Goal: Information Seeking & Learning: Learn about a topic

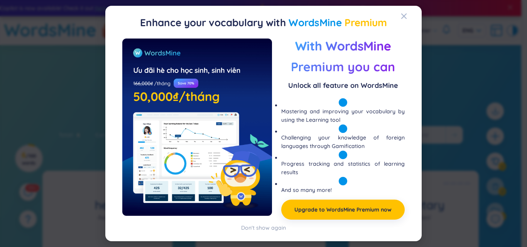
click at [399, 15] on div "Enhance your vocabulary with WordsMine Premium Preview With WordsMine Premium y…" at bounding box center [263, 124] width 317 height 236
click at [399, 22] on h2 "Enhance your vocabulary with WordsMine Premium" at bounding box center [264, 23] width 298 height 16
click at [404, 15] on icon "Close" at bounding box center [404, 16] width 6 height 6
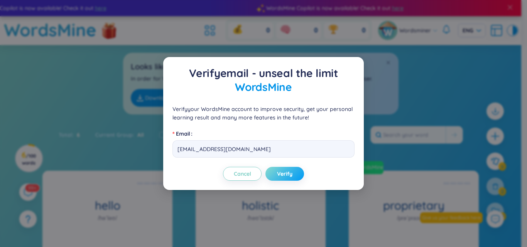
click at [291, 171] on span "Verify" at bounding box center [284, 174] width 15 height 8
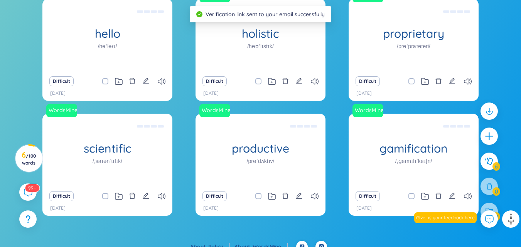
scroll to position [181, 0]
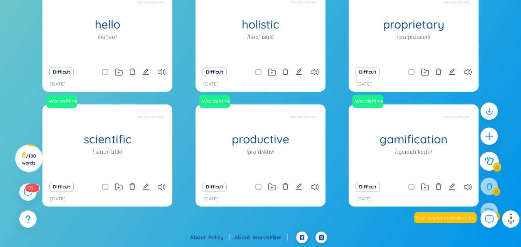
click at [484, 156] on button at bounding box center [489, 161] width 19 height 19
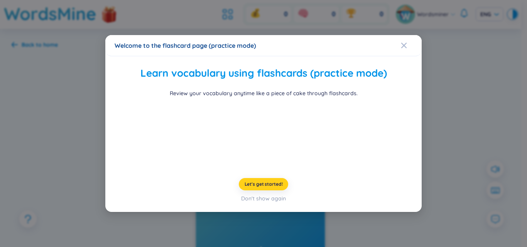
click at [264, 186] on span "Let's get started!" at bounding box center [264, 184] width 38 height 6
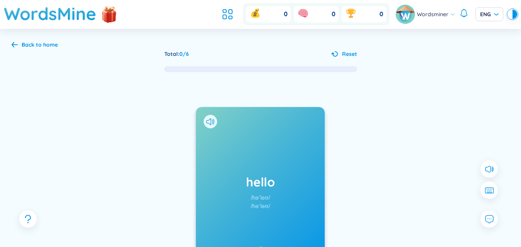
scroll to position [59, 0]
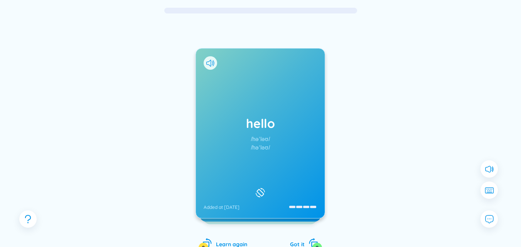
click at [259, 178] on div "hello /həˈləʊ/ /həˈləʊ/ Added at [DATE]" at bounding box center [260, 134] width 129 height 170
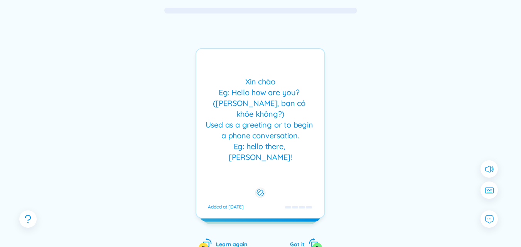
click at [261, 186] on button at bounding box center [260, 192] width 13 height 13
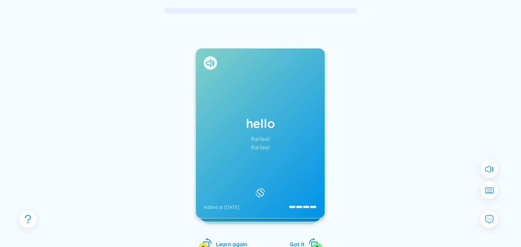
click at [205, 54] on div "hello /həˈləʊ/ /həˈləʊ/ Added at [DATE]" at bounding box center [260, 134] width 129 height 170
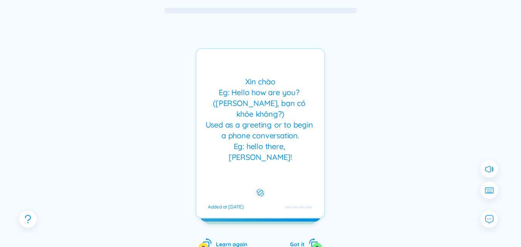
click at [212, 66] on div "Xin chào Eg: Hello how are you? ([PERSON_NAME], bạn có khỏe không?) Used as a g…" at bounding box center [261, 133] width 130 height 171
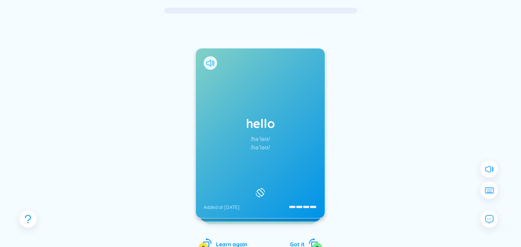
click at [207, 61] on icon at bounding box center [211, 63] width 8 height 7
click at [258, 190] on rect at bounding box center [260, 193] width 7 height 7
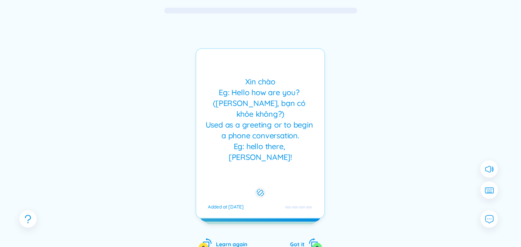
click at [254, 186] on button at bounding box center [260, 192] width 13 height 13
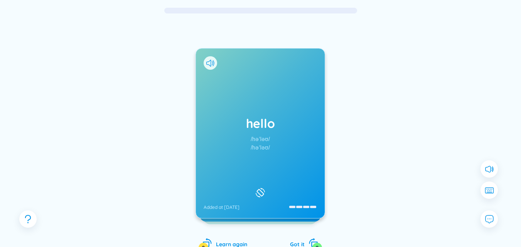
click at [254, 186] on button at bounding box center [260, 192] width 13 height 13
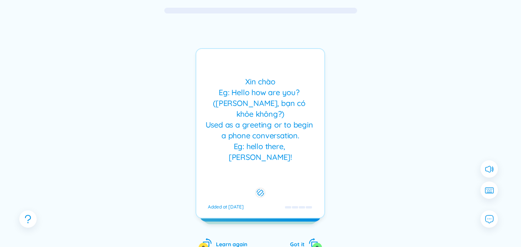
click at [254, 186] on button at bounding box center [260, 192] width 13 height 13
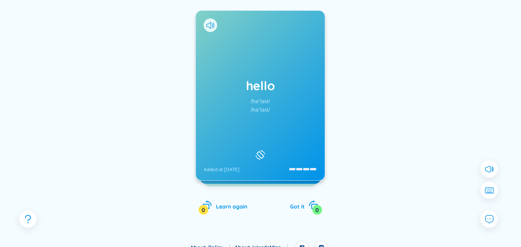
scroll to position [107, 0]
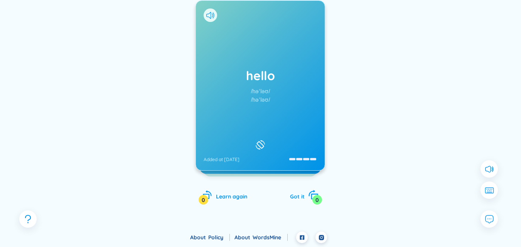
click at [315, 201] on div "0" at bounding box center [318, 200] width 10 height 10
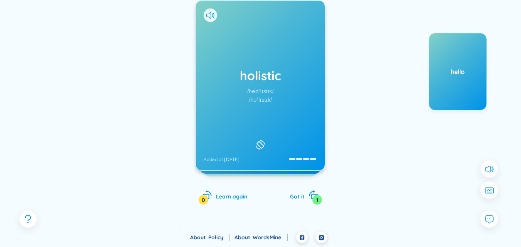
click at [203, 13] on div "holistic /həʊˈlɪstɪk/ /həˈlɪstɪk/ Added at [DATE]" at bounding box center [260, 86] width 129 height 170
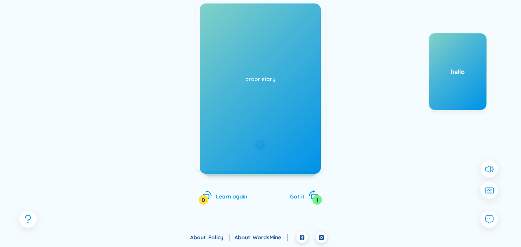
click at [224, 15] on div "Toàn diện Eg: The holistic approach to healthcare takes into account the physic…" at bounding box center [261, 85] width 130 height 171
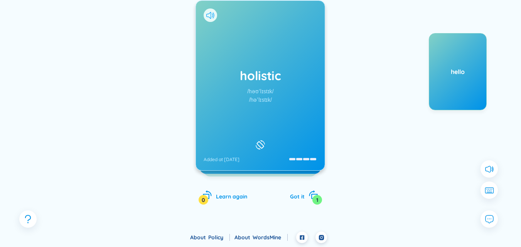
click at [208, 12] on icon at bounding box center [211, 15] width 8 height 7
click at [314, 197] on div "1" at bounding box center [318, 200] width 10 height 10
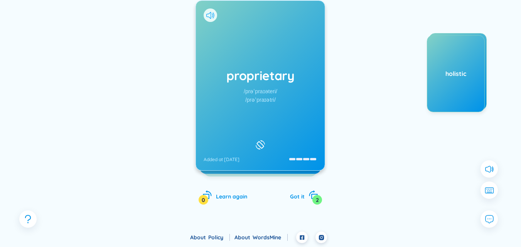
click at [209, 16] on icon at bounding box center [211, 15] width 8 height 7
click at [311, 198] on icon "rotate-right" at bounding box center [313, 195] width 11 height 11
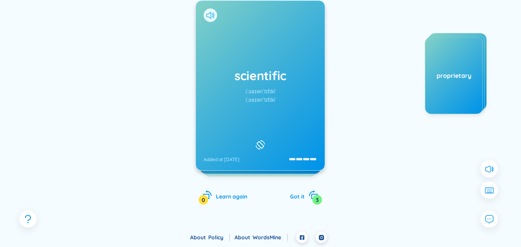
click at [209, 13] on icon at bounding box center [211, 15] width 8 height 7
click at [272, 121] on div "scientific /ˌsaɪənˈtɪfɪk/ /ˌsaɪənˈtɪfɪk/ Added at [DATE]" at bounding box center [260, 86] width 129 height 170
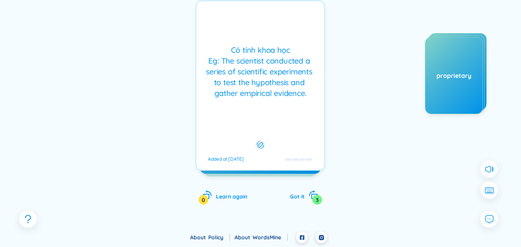
click at [272, 121] on div "Có tính khoa học Eg: The scientist conducted a series of scientific experiments…" at bounding box center [261, 85] width 130 height 171
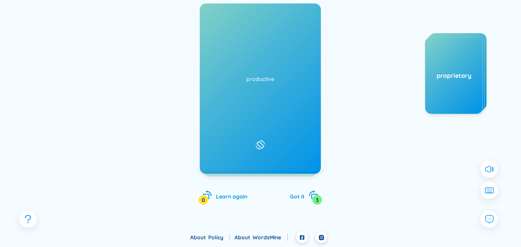
click at [457, 93] on div "proprietary" at bounding box center [454, 75] width 58 height 77
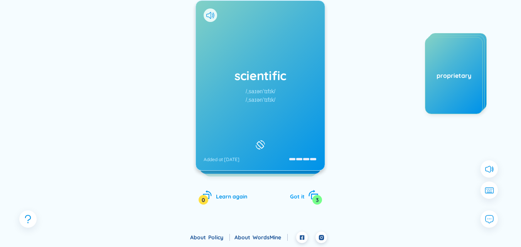
click at [312, 198] on icon "rotate-right" at bounding box center [314, 197] width 7 height 6
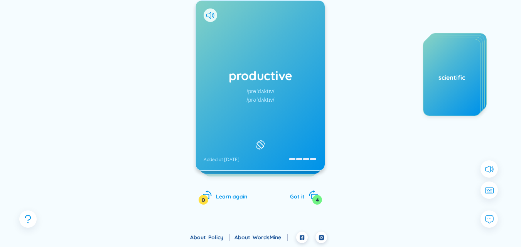
click at [232, 61] on div "productive /prəˈdʌktɪv/ /prəˈdʌktɪv/ Added at [DATE]" at bounding box center [260, 86] width 129 height 170
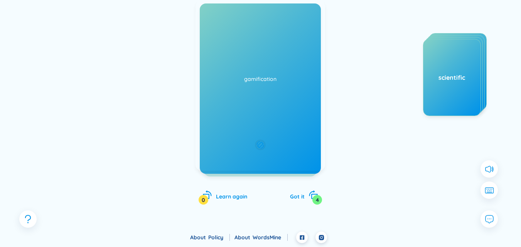
click at [232, 61] on div "Đạt hiệu xuât, hiệu quả Eg: She developed a productive routine that allowed her…" at bounding box center [260, 71] width 120 height 65
click at [209, 13] on icon at bounding box center [211, 15] width 8 height 7
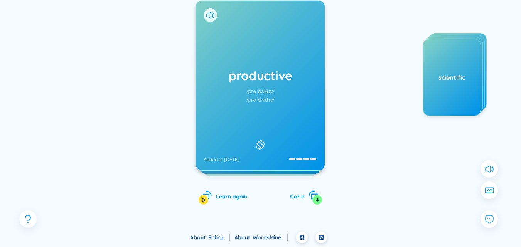
click at [314, 197] on div "4" at bounding box center [318, 200] width 10 height 10
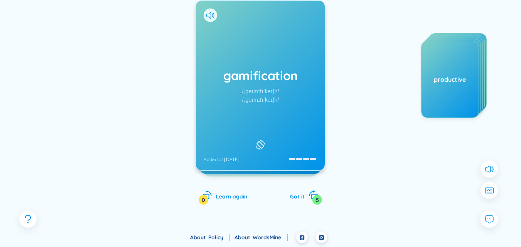
click at [222, 65] on div "gamification /ˌɡeɪmɪfɪˈkeɪʃn/ /ˌɡeɪmɪfɪˈkeɪʃn/ Added at [DATE]" at bounding box center [260, 86] width 129 height 170
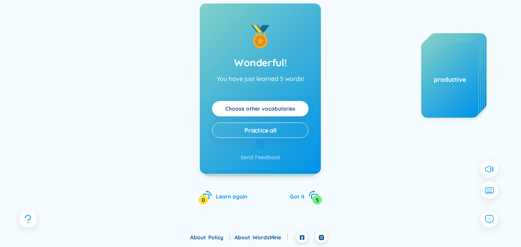
click at [222, 65] on div "Trò chơi hóa Eg: The fitness app uses gamification to motivate users to exercis…" at bounding box center [260, 71] width 120 height 65
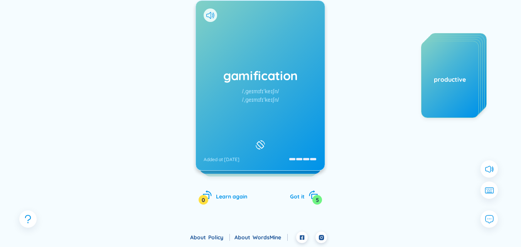
click at [210, 8] on div "gamification /ˌɡeɪmɪfɪˈkeɪʃn/ /ˌɡeɪmɪfɪˈkeɪʃn/ Added at [DATE]" at bounding box center [260, 86] width 129 height 170
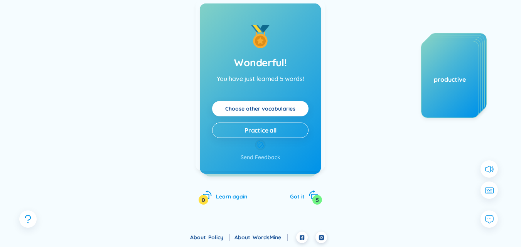
click at [211, 15] on div "gamification /ˌɡeɪmɪfɪˈkeɪʃn/ /ˌɡeɪmɪfɪˈkeɪʃn/ Added at [DATE]" at bounding box center [260, 86] width 129 height 170
click at [209, 14] on icon at bounding box center [211, 15] width 8 height 7
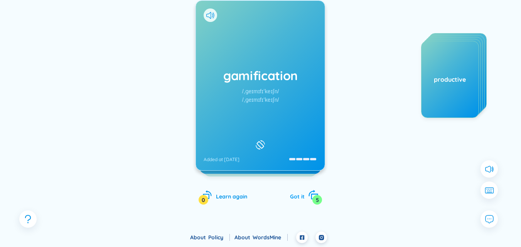
click at [314, 198] on div "5" at bounding box center [318, 200] width 10 height 10
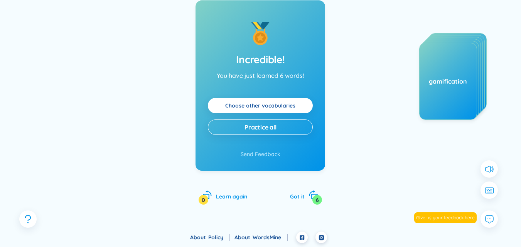
click at [249, 107] on link "Choose other vocabularies" at bounding box center [260, 106] width 70 height 8
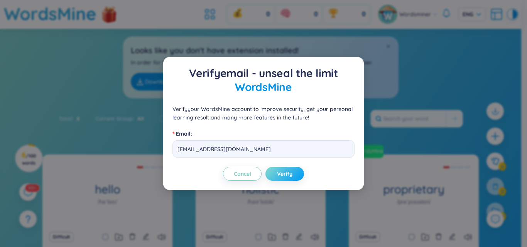
click at [284, 173] on span "Verify" at bounding box center [284, 174] width 15 height 8
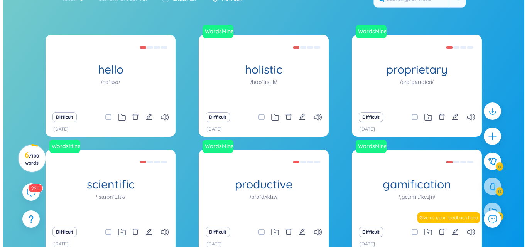
scroll to position [119, 0]
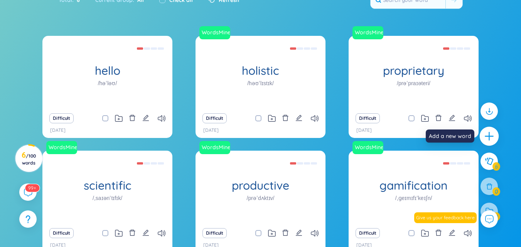
click at [485, 131] on icon "plus" at bounding box center [489, 136] width 11 height 11
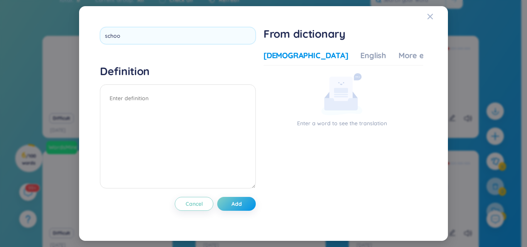
type input "school"
click at [135, 108] on textarea at bounding box center [178, 137] width 156 height 104
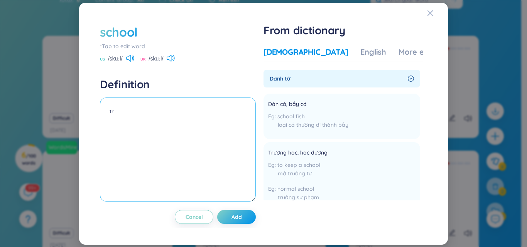
type textarea "t"
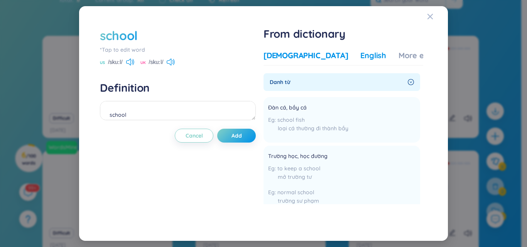
click at [361, 59] on div "English" at bounding box center [374, 55] width 26 height 11
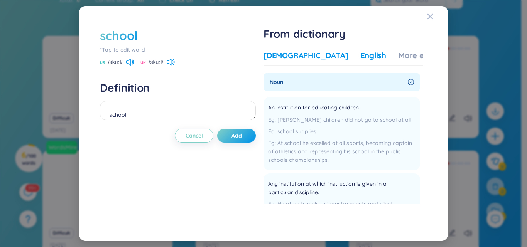
click at [295, 56] on div "[DEMOGRAPHIC_DATA]" at bounding box center [306, 55] width 85 height 11
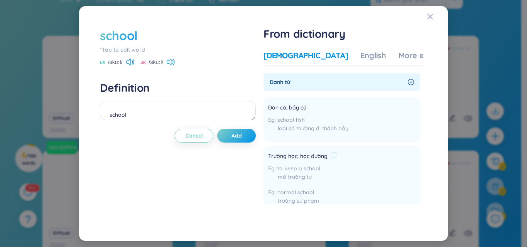
click at [311, 175] on div "mở trường tư" at bounding box center [302, 177] width 69 height 8
click at [296, 159] on span "Trường học, học đường" at bounding box center [297, 156] width 59 height 9
click at [186, 108] on textarea "school" at bounding box center [178, 110] width 156 height 19
type textarea "s"
type textarea "t"
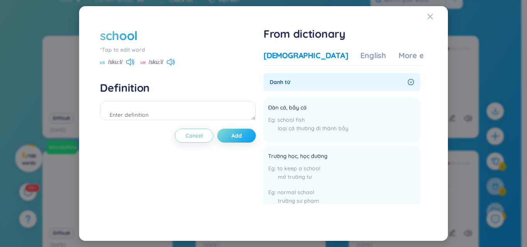
click at [233, 140] on span "Add" at bounding box center [237, 136] width 10 height 8
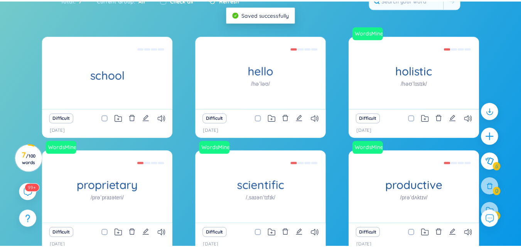
scroll to position [0, 0]
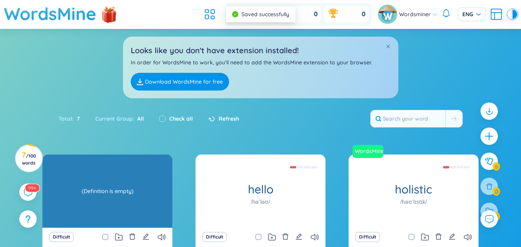
click at [107, 209] on div "school" at bounding box center [107, 191] width 130 height 73
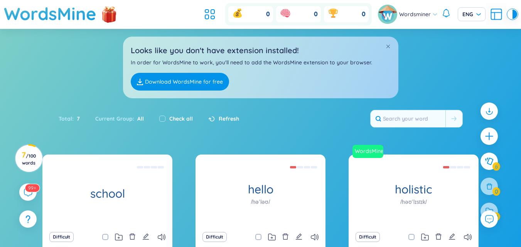
scroll to position [74, 0]
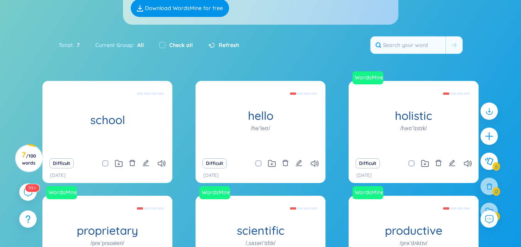
click at [128, 162] on div "Difficult" at bounding box center [107, 163] width 122 height 11
click at [131, 163] on icon "delete" at bounding box center [132, 163] width 7 height 7
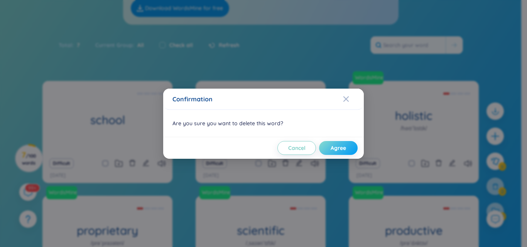
click at [334, 152] on button "Agree" at bounding box center [338, 148] width 39 height 14
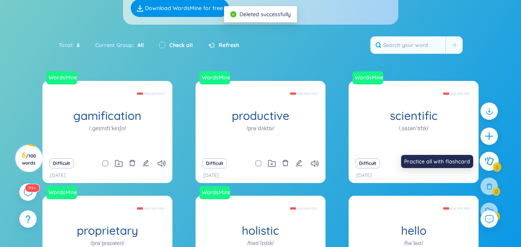
click at [493, 155] on button at bounding box center [489, 161] width 19 height 19
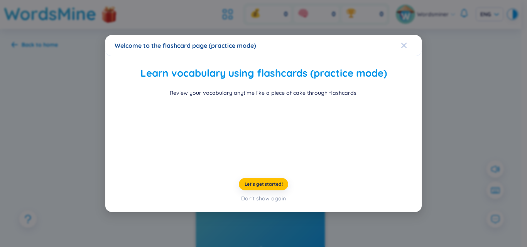
click at [401, 42] on icon "Close" at bounding box center [403, 44] width 5 height 5
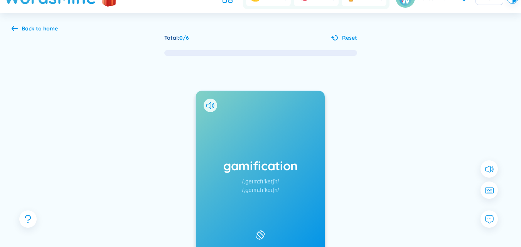
scroll to position [90, 0]
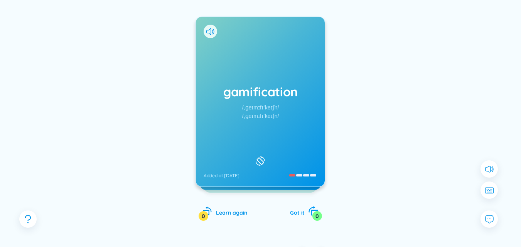
click at [308, 207] on div "Got it 0" at bounding box center [304, 212] width 28 height 11
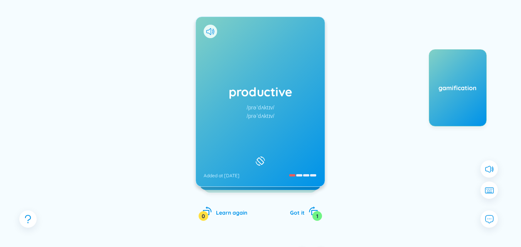
click at [306, 203] on div "productive /prəˈdʌktɪv/ /prəˈdʌktɪv/ Added at [DATE] Đạt hiệu xuât, hiệu quả Eg…" at bounding box center [261, 127] width 130 height 220
click at [311, 215] on icon "rotate-right" at bounding box center [313, 211] width 11 height 11
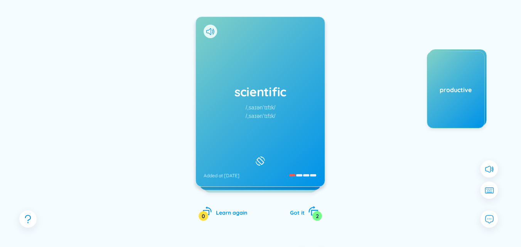
click at [311, 215] on icon "rotate-right" at bounding box center [313, 211] width 11 height 11
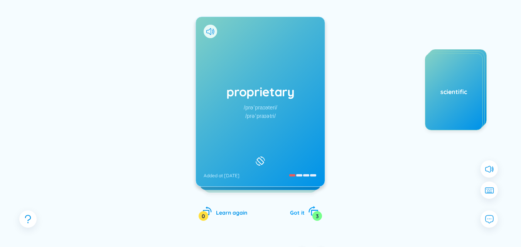
click at [311, 215] on icon "rotate-right" at bounding box center [313, 211] width 11 height 11
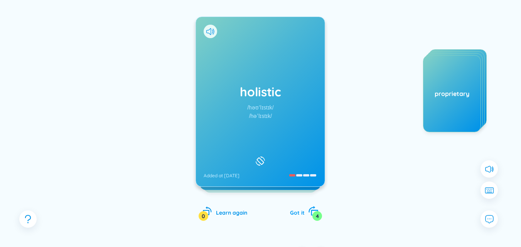
click at [311, 215] on icon "rotate-right" at bounding box center [313, 211] width 11 height 11
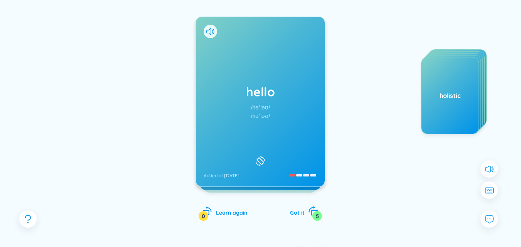
click at [311, 215] on icon "rotate-right" at bounding box center [313, 211] width 11 height 11
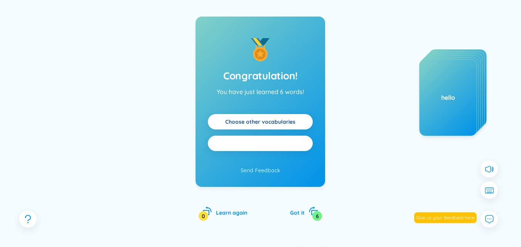
click at [289, 141] on button "Practice all" at bounding box center [260, 143] width 105 height 15
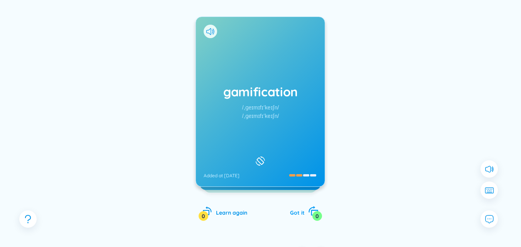
click at [311, 213] on icon "rotate-right" at bounding box center [314, 213] width 7 height 6
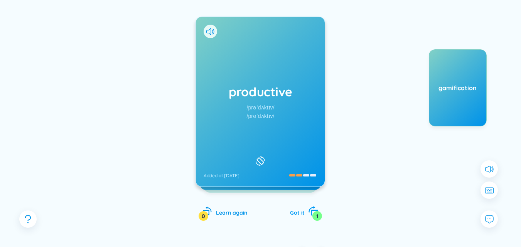
click at [311, 213] on icon "rotate-right" at bounding box center [314, 213] width 7 height 6
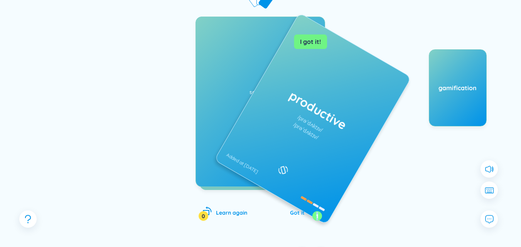
click at [311, 213] on icon "rotate-right" at bounding box center [314, 213] width 7 height 6
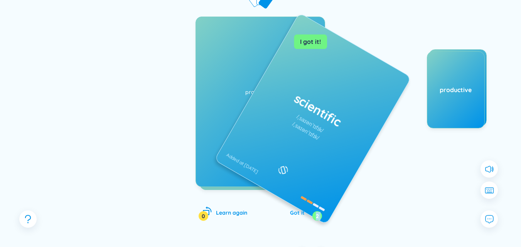
click at [311, 213] on icon "rotate-right" at bounding box center [313, 211] width 11 height 11
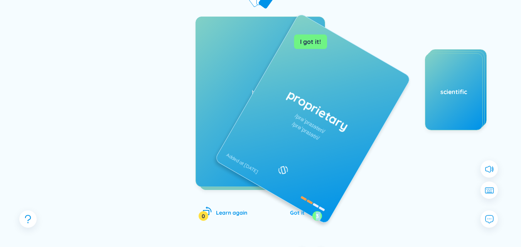
click at [311, 213] on icon "rotate-right" at bounding box center [313, 211] width 11 height 11
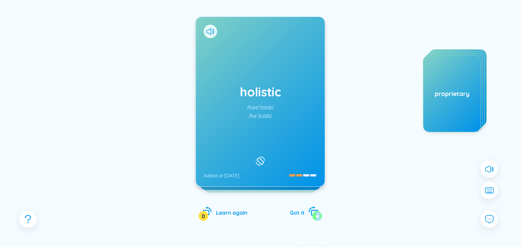
click at [311, 213] on icon "rotate-right" at bounding box center [313, 211] width 11 height 11
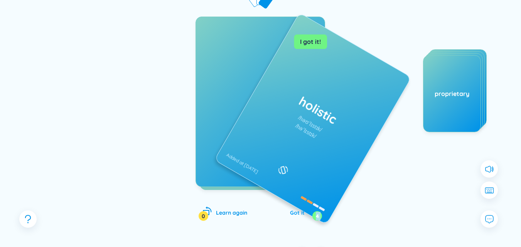
click at [311, 213] on icon "rotate-right" at bounding box center [313, 211] width 11 height 11
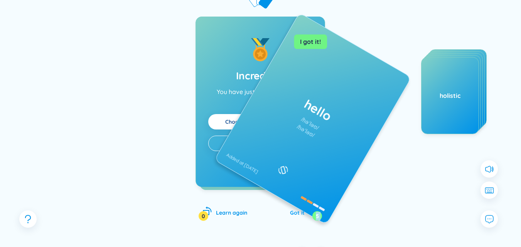
click at [311, 213] on icon "rotate-right" at bounding box center [313, 211] width 11 height 11
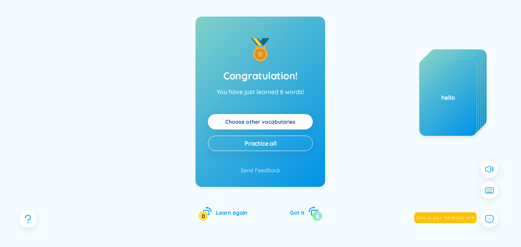
click at [311, 213] on icon "rotate-right" at bounding box center [313, 211] width 11 height 11
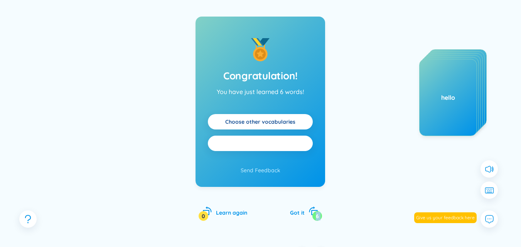
click at [267, 142] on span "Practice all" at bounding box center [261, 143] width 32 height 8
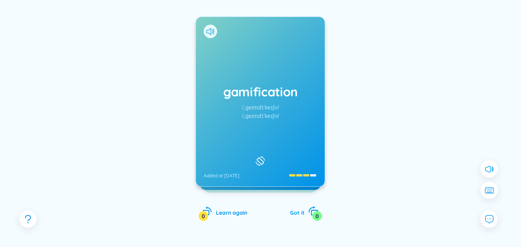
click at [310, 211] on icon "rotate-right" at bounding box center [313, 211] width 11 height 11
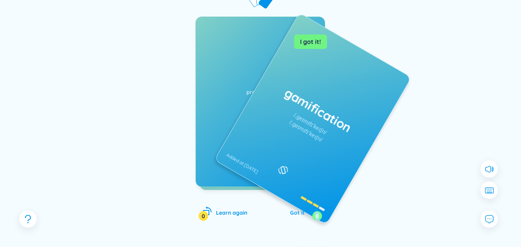
click at [310, 211] on icon "rotate-right" at bounding box center [313, 211] width 11 height 11
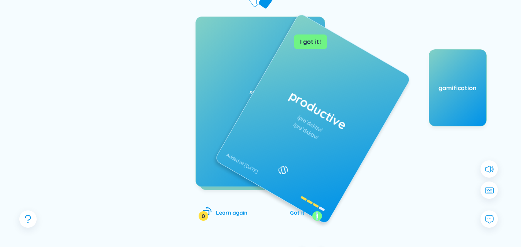
click at [310, 211] on icon "rotate-right" at bounding box center [313, 211] width 11 height 11
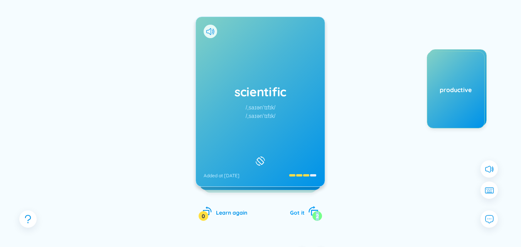
click at [310, 211] on icon "rotate-right" at bounding box center [313, 211] width 11 height 11
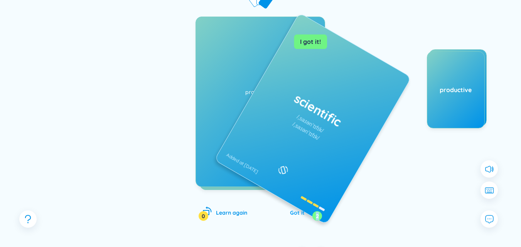
click at [310, 211] on icon "rotate-right" at bounding box center [313, 211] width 11 height 11
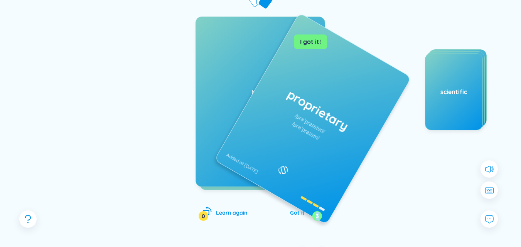
click at [310, 211] on icon "rotate-right" at bounding box center [313, 211] width 11 height 11
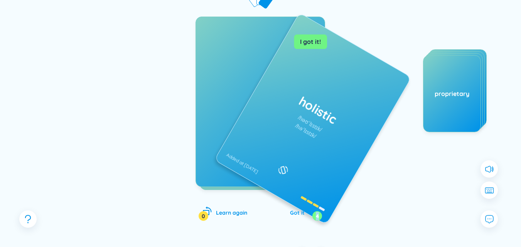
click at [310, 211] on icon "rotate-right" at bounding box center [313, 211] width 11 height 11
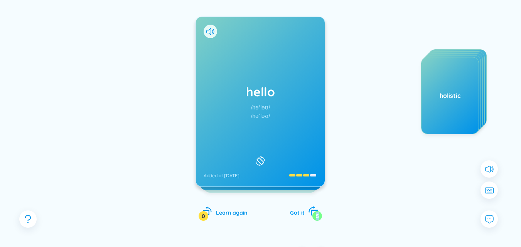
click at [310, 211] on icon "rotate-right" at bounding box center [313, 211] width 11 height 11
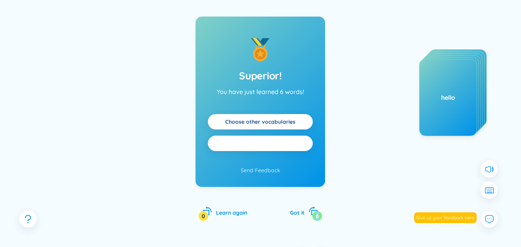
click at [257, 146] on span "Practice all" at bounding box center [261, 143] width 32 height 8
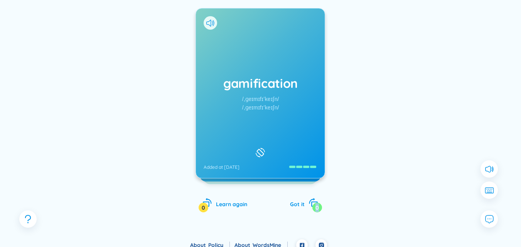
scroll to position [98, 0]
click at [490, 187] on icon at bounding box center [489, 190] width 10 height 7
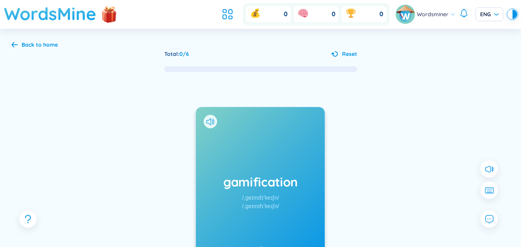
click at [22, 9] on h1 "WordsMine" at bounding box center [50, 13] width 93 height 27
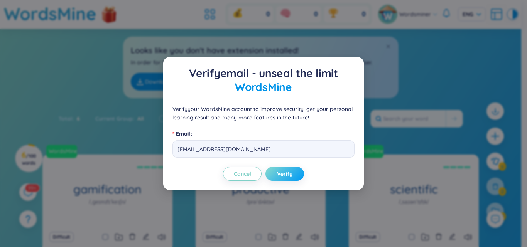
click at [293, 171] on button "Verify" at bounding box center [285, 174] width 39 height 14
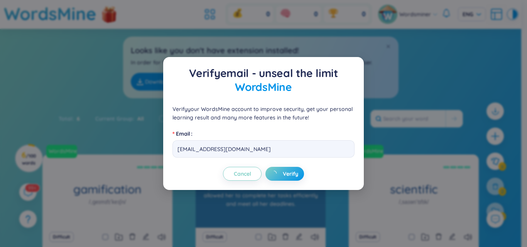
click at [291, 170] on div "Verify email - unseal the limit WordsMine Verify your WordsMine account to impr…" at bounding box center [263, 123] width 527 height 247
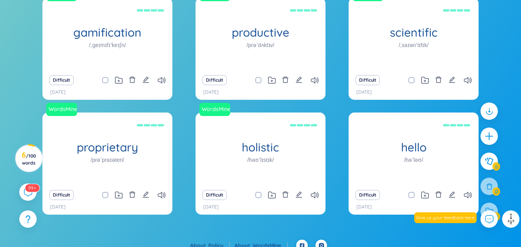
scroll to position [163, 0]
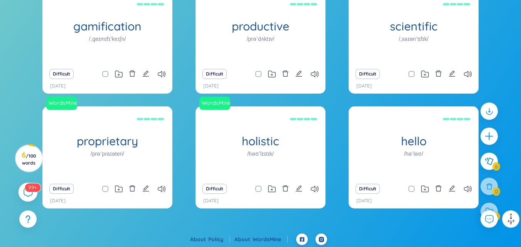
click at [30, 188] on sup "99+" at bounding box center [33, 187] width 16 height 8
click at [20, 198] on div at bounding box center [27, 192] width 17 height 17
click at [20, 197] on div at bounding box center [28, 192] width 19 height 19
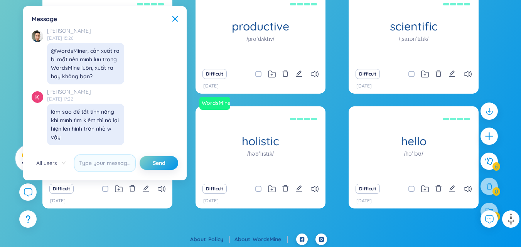
scroll to position [7594, 0]
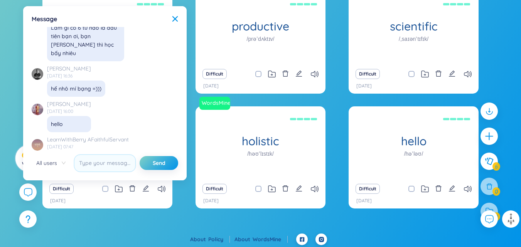
click at [173, 13] on div "Message X ✨ Hey, I'm Seed Bae , your language learning buddy -- here to sprinkl…" at bounding box center [105, 93] width 154 height 165
click at [173, 15] on div "Message" at bounding box center [105, 19] width 147 height 8
drag, startPoint x: 173, startPoint y: 22, endPoint x: 168, endPoint y: 31, distance: 10.7
click at [173, 20] on icon at bounding box center [175, 19] width 6 height 6
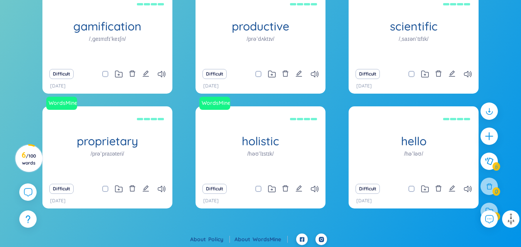
scroll to position [0, 0]
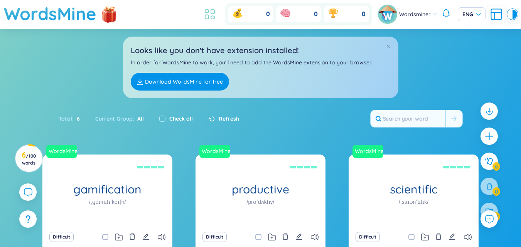
click at [211, 12] on icon at bounding box center [210, 14] width 14 height 14
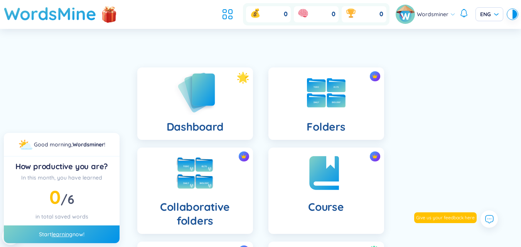
click at [186, 112] on img at bounding box center [195, 93] width 42 height 44
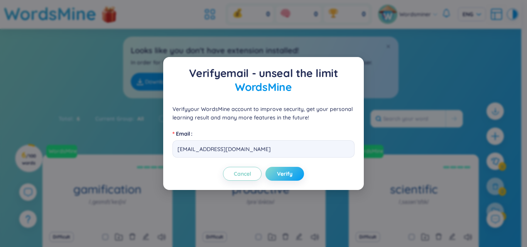
click at [286, 169] on button "Verify" at bounding box center [285, 174] width 39 height 14
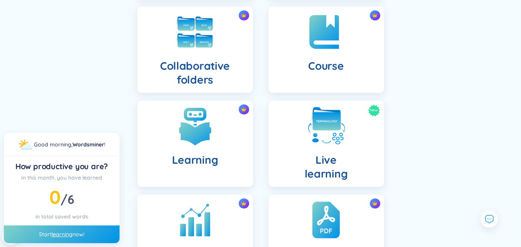
scroll to position [150, 0]
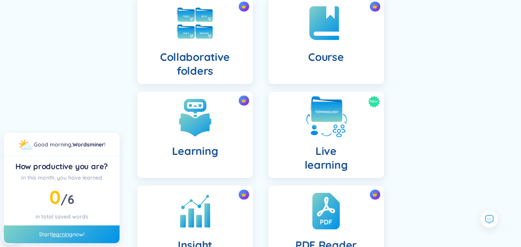
click at [327, 122] on img at bounding box center [326, 117] width 42 height 42
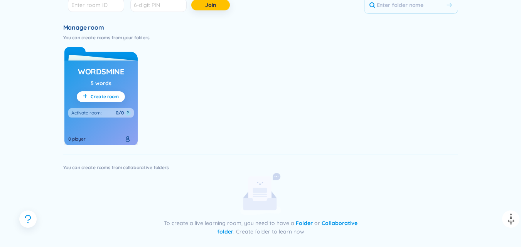
scroll to position [199, 0]
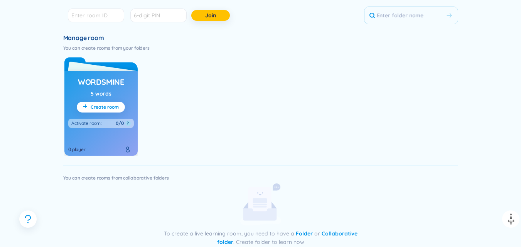
click at [86, 80] on h3 "WordsMine" at bounding box center [101, 82] width 46 height 11
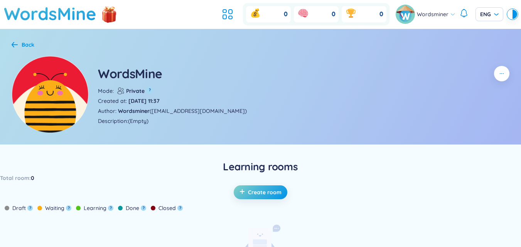
click at [60, 98] on img at bounding box center [50, 94] width 77 height 77
click at [134, 93] on b "Private" at bounding box center [135, 91] width 20 height 8
click at [142, 88] on b "Private" at bounding box center [135, 91] width 20 height 8
click at [150, 95] on div "?" at bounding box center [149, 91] width 7 height 8
click at [25, 119] on img at bounding box center [50, 94] width 77 height 77
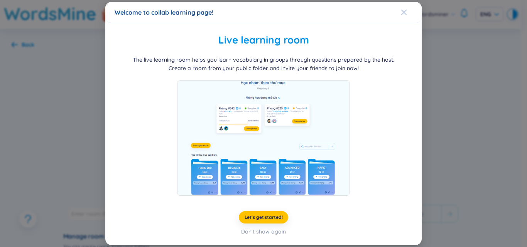
click at [401, 15] on icon "Close" at bounding box center [404, 12] width 6 height 6
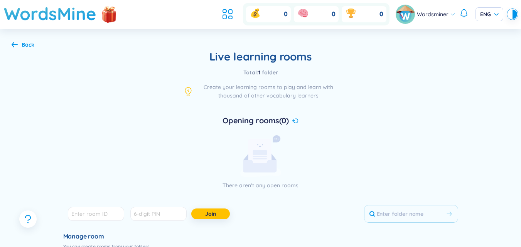
click at [310, 122] on div "Opening rooms (0)" at bounding box center [260, 120] width 395 height 11
